Goal: Task Accomplishment & Management: Use online tool/utility

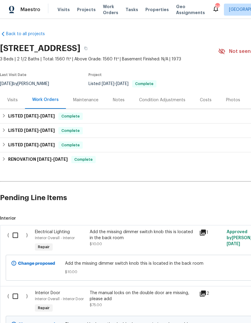
scroll to position [4, 8]
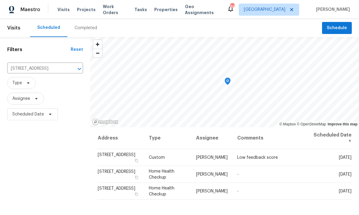
scroll to position [1, 0]
click at [44, 69] on input "[STREET_ADDRESS]" at bounding box center [36, 68] width 59 height 9
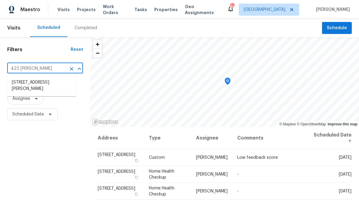
type input "422 [PERSON_NAME]"
click at [51, 83] on li "[STREET_ADDRESS][PERSON_NAME]" at bounding box center [41, 86] width 69 height 16
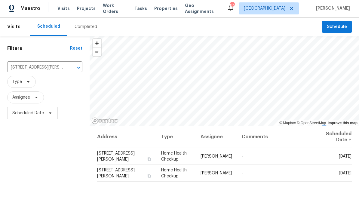
scroll to position [1, 0]
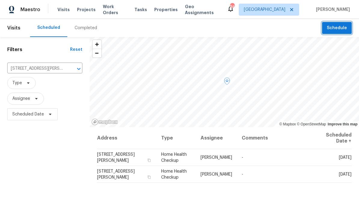
click at [341, 27] on span "Schedule" at bounding box center [337, 28] width 20 height 8
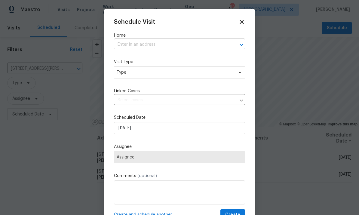
click at [162, 44] on input "text" at bounding box center [171, 44] width 114 height 9
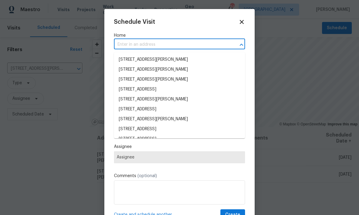
click at [168, 44] on input "text" at bounding box center [171, 44] width 114 height 9
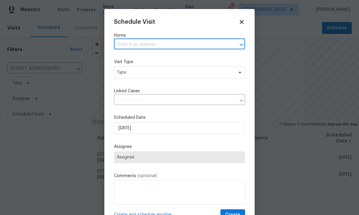
click at [148, 45] on input "text" at bounding box center [171, 44] width 114 height 9
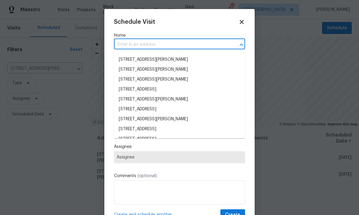
click at [283, 98] on div at bounding box center [179, 107] width 359 height 215
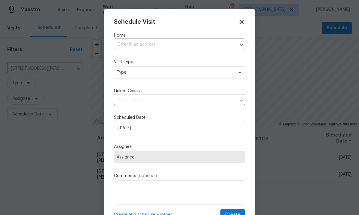
click at [239, 22] on icon at bounding box center [241, 21] width 7 height 7
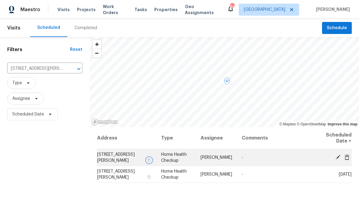
click at [152, 158] on button "button" at bounding box center [148, 160] width 5 height 5
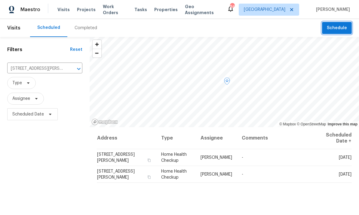
click at [332, 25] on span "Schedule" at bounding box center [337, 28] width 20 height 8
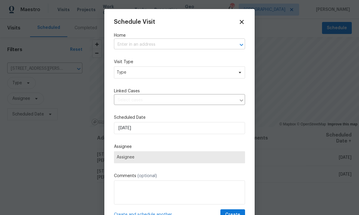
click at [151, 46] on input "text" at bounding box center [171, 44] width 114 height 9
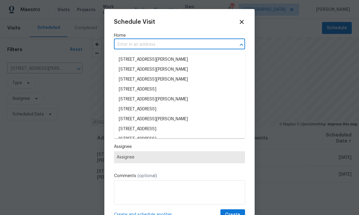
click at [158, 45] on input "text" at bounding box center [171, 44] width 114 height 9
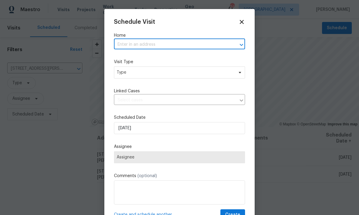
paste input "422 McDaniel Pl, Canton, GA 30115"
type input "422 McDaniel Pl, Canton, GA 30115"
click at [165, 63] on li "422 McDaniel Pl, Canton, GA 30115" at bounding box center [179, 60] width 131 height 10
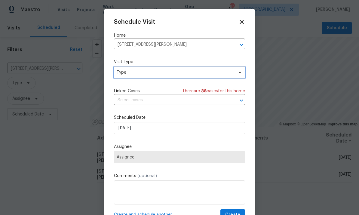
click at [166, 74] on span "Type" at bounding box center [175, 72] width 117 height 6
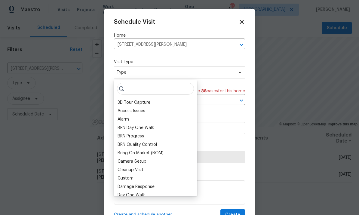
type input "G"
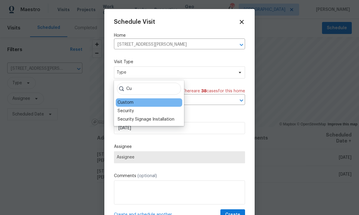
type input "Cu"
click at [131, 103] on div "Custom" at bounding box center [126, 103] width 16 height 6
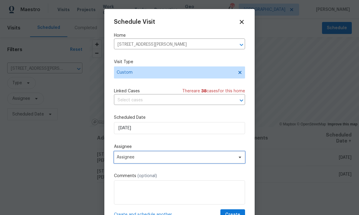
click at [148, 159] on span "Assignee" at bounding box center [176, 157] width 118 height 5
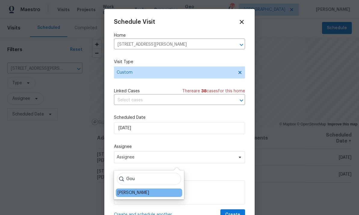
type input "Gou"
click at [149, 192] on div "[PERSON_NAME]" at bounding box center [134, 193] width 32 height 6
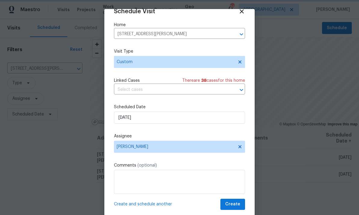
scroll to position [12, 0]
click at [239, 207] on span "Create" at bounding box center [232, 205] width 15 height 8
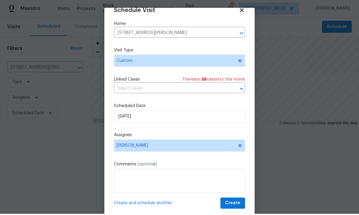
scroll to position [1, 0]
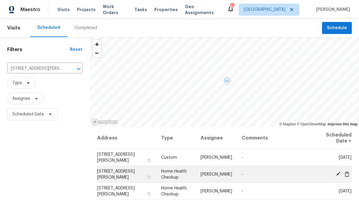
click at [351, 173] on span at bounding box center [346, 173] width 9 height 5
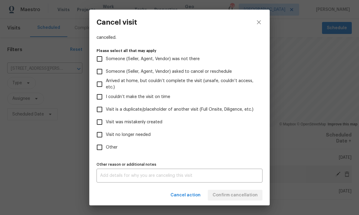
scroll to position [54, 0]
click at [100, 145] on input "Other" at bounding box center [99, 147] width 13 height 13
checkbox input "true"
click at [129, 177] on textarea at bounding box center [179, 175] width 159 height 4
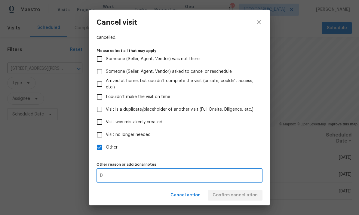
type textarea "D"
click at [221, 151] on label "Other" at bounding box center [175, 147] width 164 height 13
click at [106, 151] on input "Other" at bounding box center [99, 147] width 13 height 13
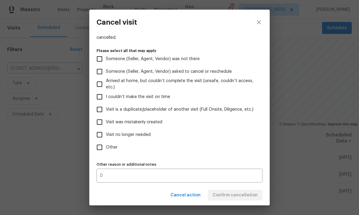
click at [97, 147] on input "Other" at bounding box center [99, 147] width 13 height 13
checkbox input "true"
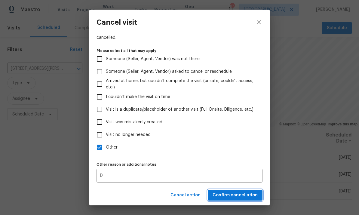
click at [238, 191] on button "Confirm cancellation" at bounding box center [235, 195] width 55 height 11
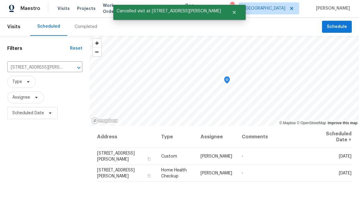
scroll to position [1, 0]
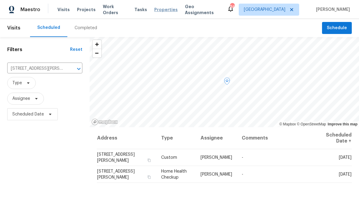
click at [165, 9] on span "Properties" at bounding box center [165, 10] width 23 height 6
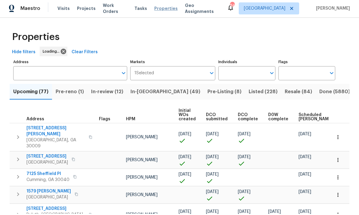
scroll to position [1, 0]
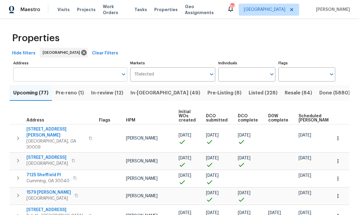
click at [48, 74] on input "Address" at bounding box center [65, 74] width 105 height 14
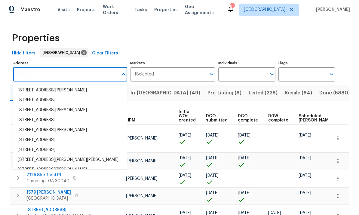
click at [51, 72] on input "Address" at bounding box center [65, 74] width 105 height 14
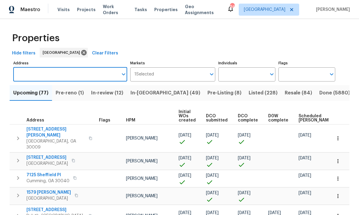
paste input "422 McDaniel Pl, Canton, GA 30115"
type input "422 McDaniel Pl, Canton, GA 30115"
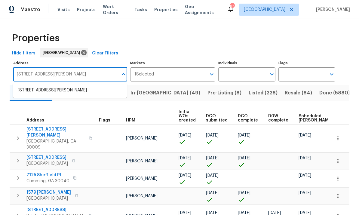
click at [74, 86] on li "422 McDaniel Pl Canton GA 30115" at bounding box center [70, 90] width 114 height 10
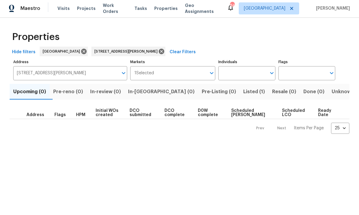
click at [243, 94] on span "Listed (1)" at bounding box center [254, 93] width 22 height 8
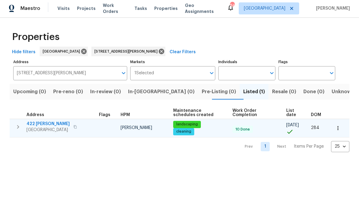
click at [341, 129] on icon "button" at bounding box center [338, 129] width 6 height 6
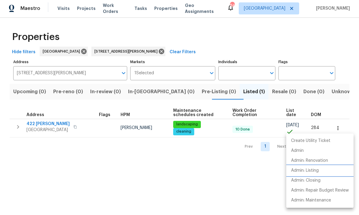
click at [319, 171] on p "Admin: Listing" at bounding box center [305, 172] width 28 height 6
